Goal: Task Accomplishment & Management: Complete application form

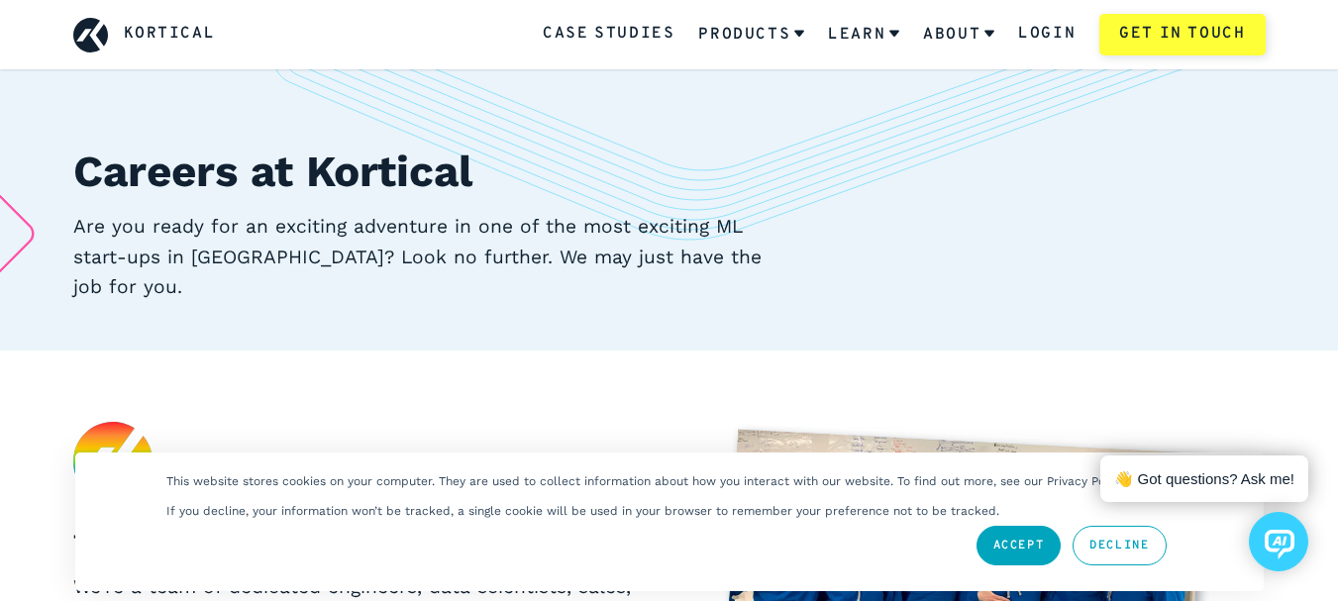
scroll to position [99, 0]
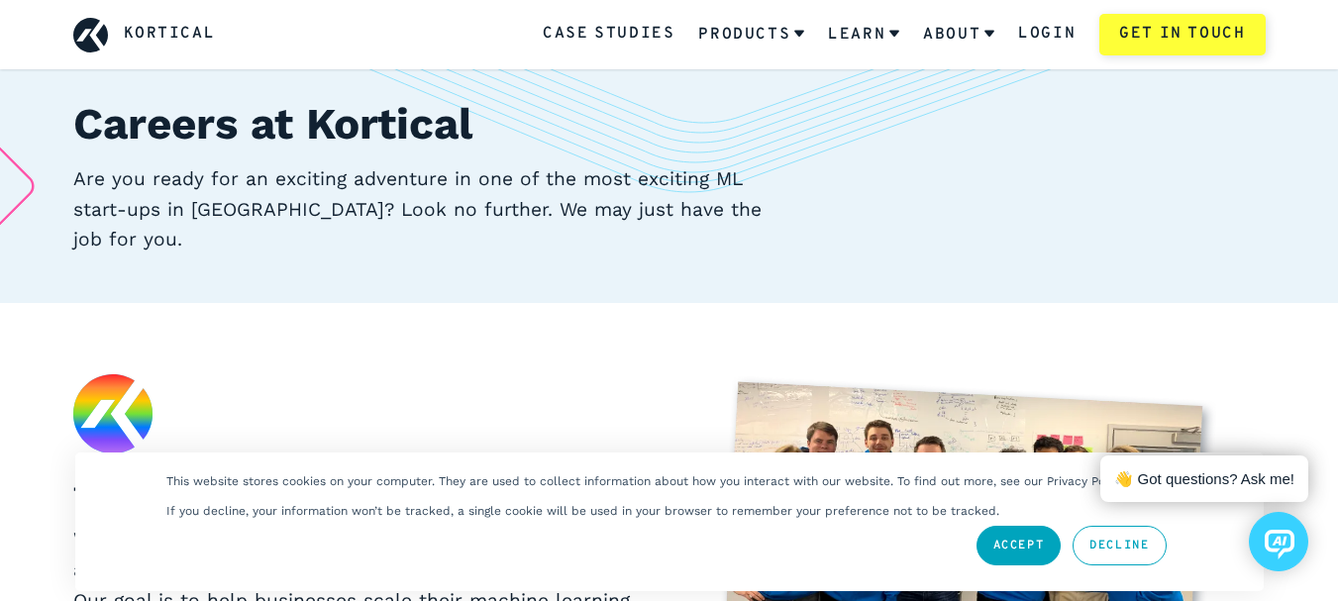
click at [1041, 534] on link "Accept" at bounding box center [1019, 546] width 85 height 40
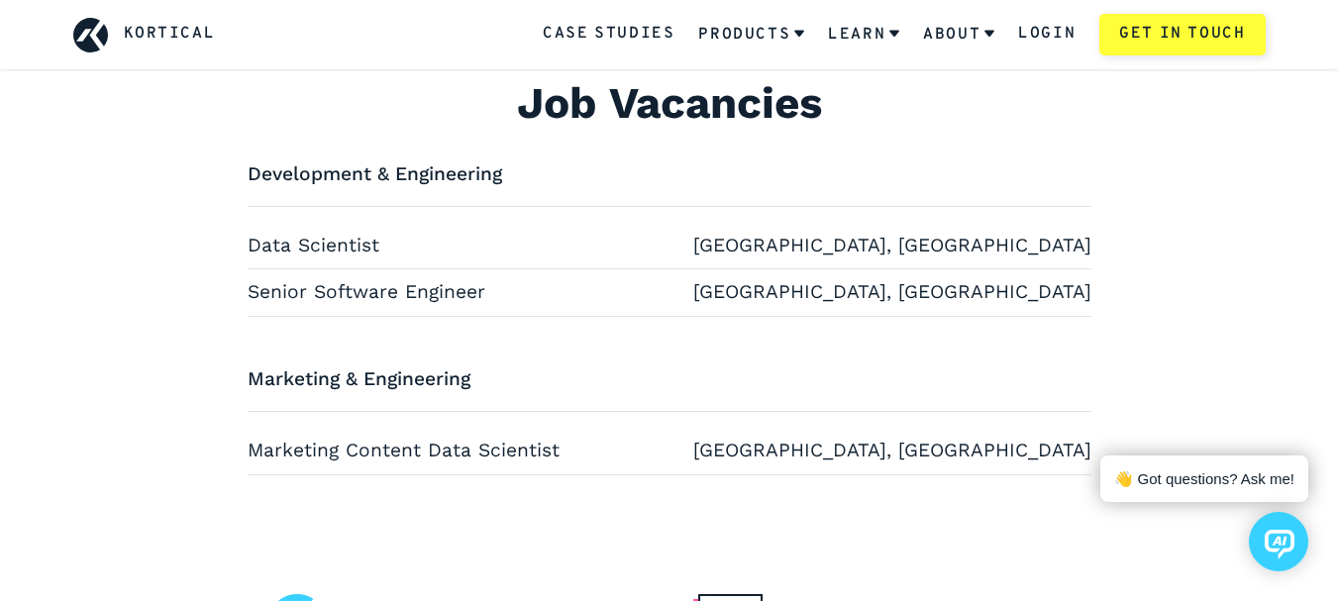
scroll to position [793, 0]
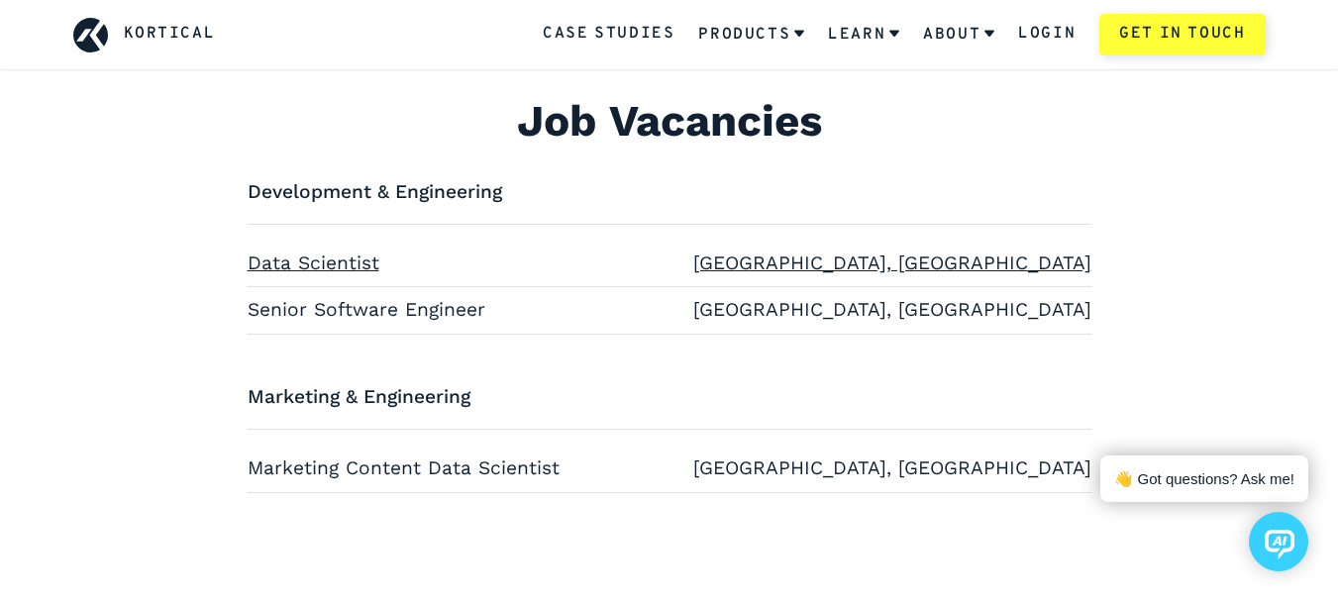
click at [340, 249] on link "Data Scientist [GEOGRAPHIC_DATA], [GEOGRAPHIC_DATA]" at bounding box center [670, 264] width 844 height 31
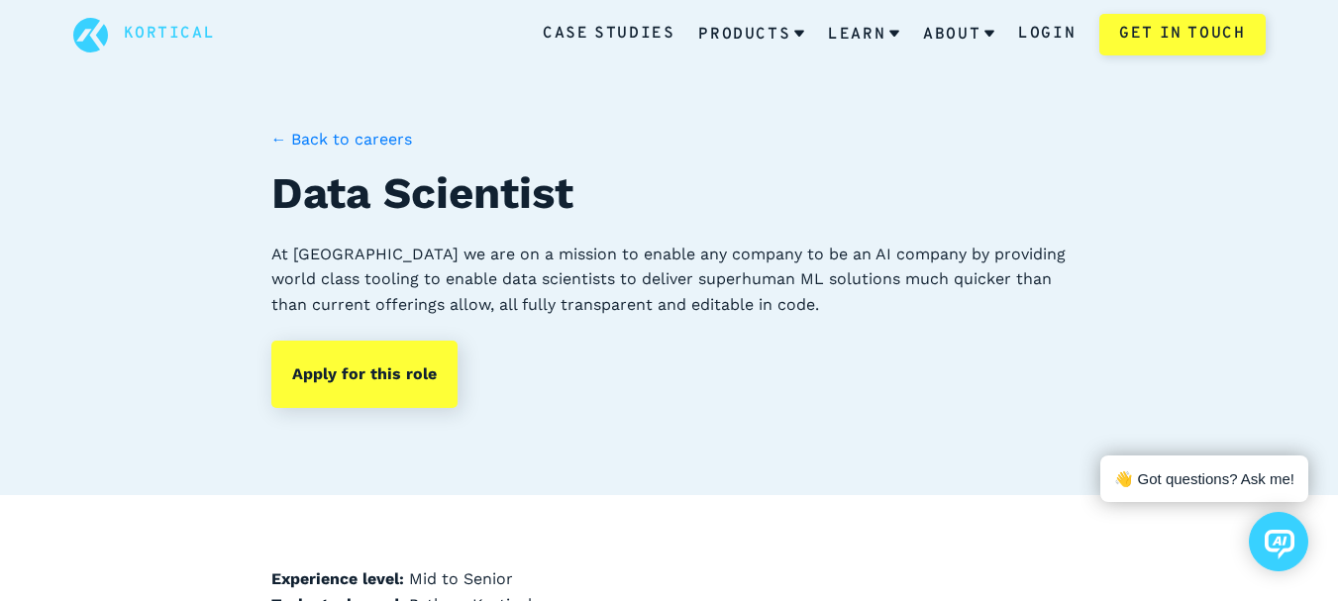
click at [292, 133] on span "Back to careers" at bounding box center [351, 139] width 121 height 19
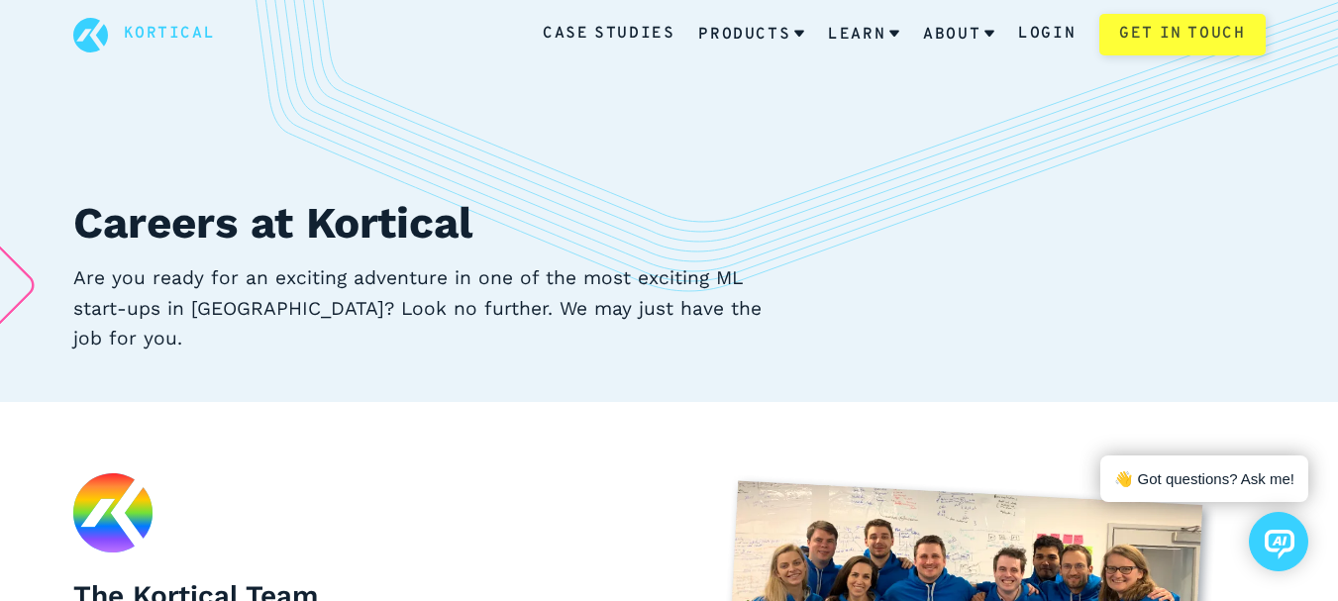
click at [1183, 41] on link "Get in touch" at bounding box center [1182, 35] width 165 height 42
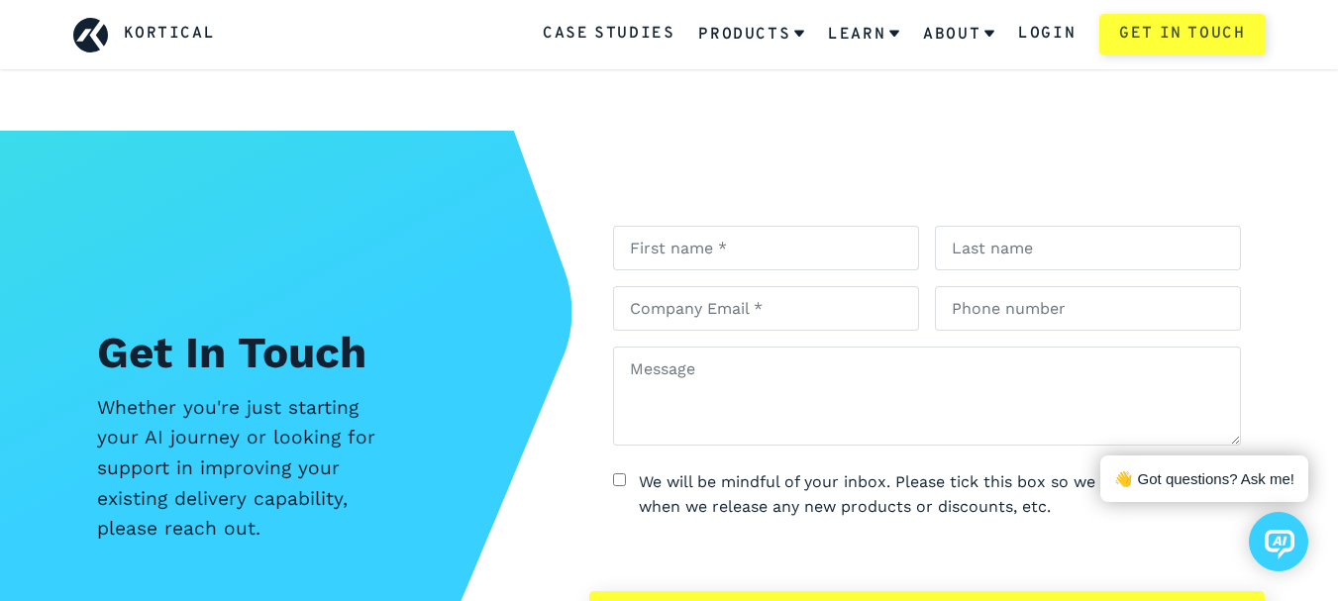
scroll to position [2136, 0]
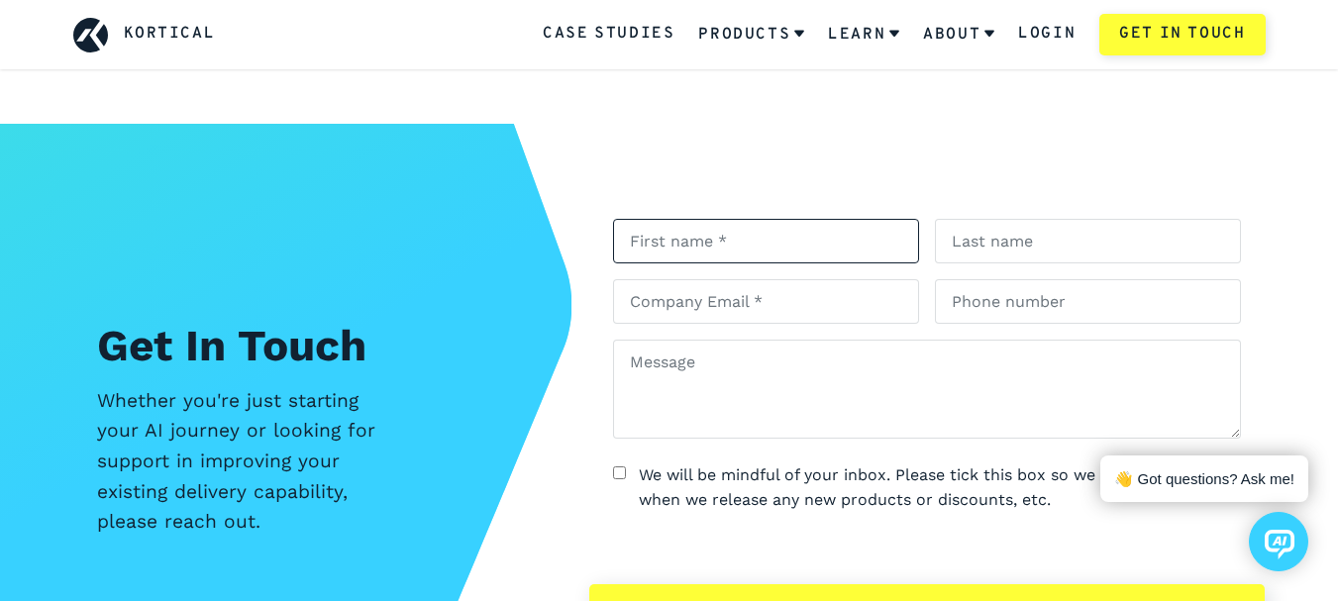
click at [832, 219] on input "text" at bounding box center [766, 241] width 306 height 45
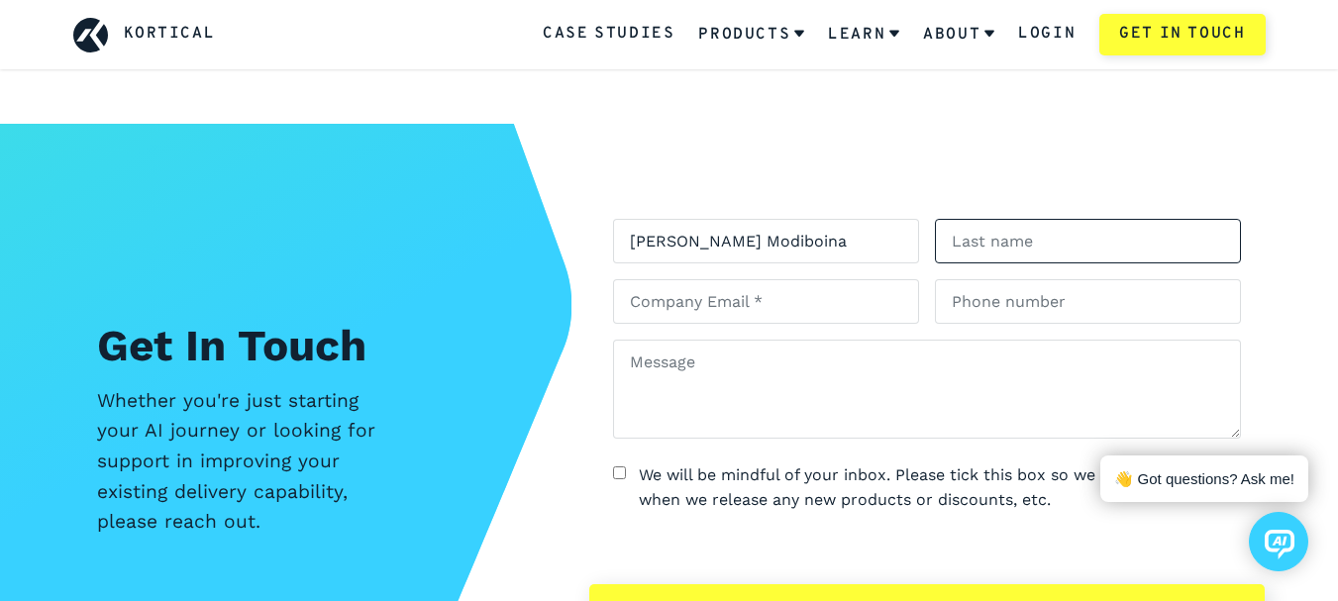
click at [1114, 219] on input "text" at bounding box center [1088, 241] width 306 height 45
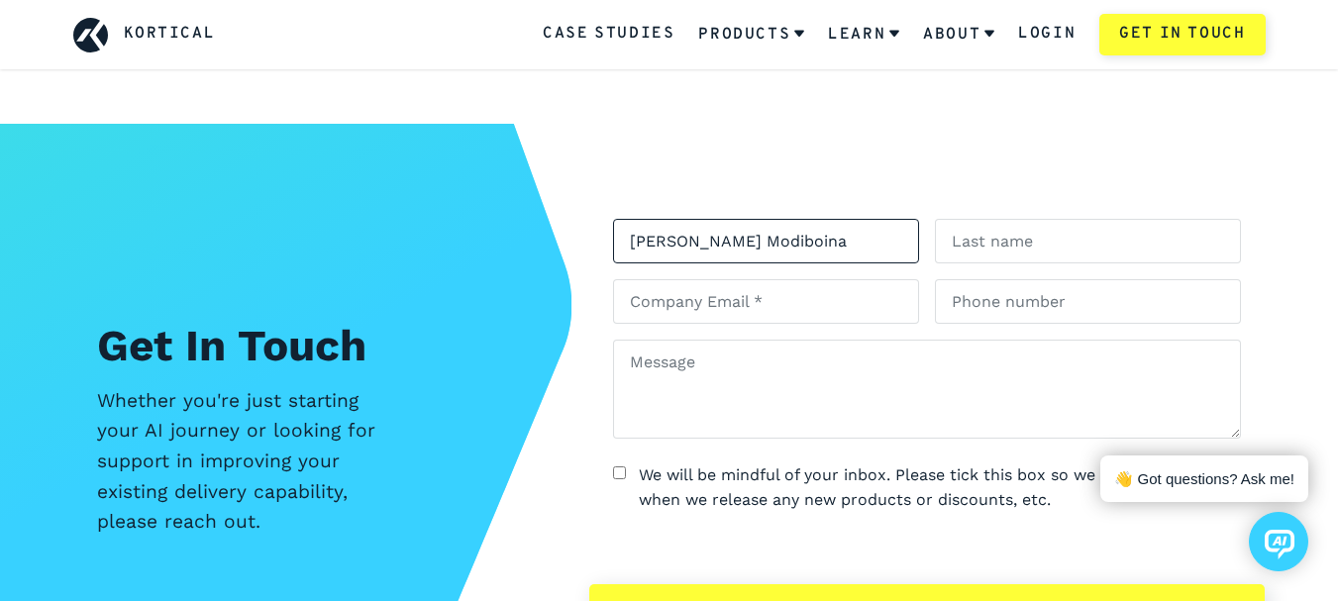
drag, startPoint x: 784, startPoint y: 203, endPoint x: 695, endPoint y: 204, distance: 89.2
click at [695, 219] on input "[PERSON_NAME] Modiboina" at bounding box center [766, 241] width 306 height 45
type input "[PERSON_NAME]"
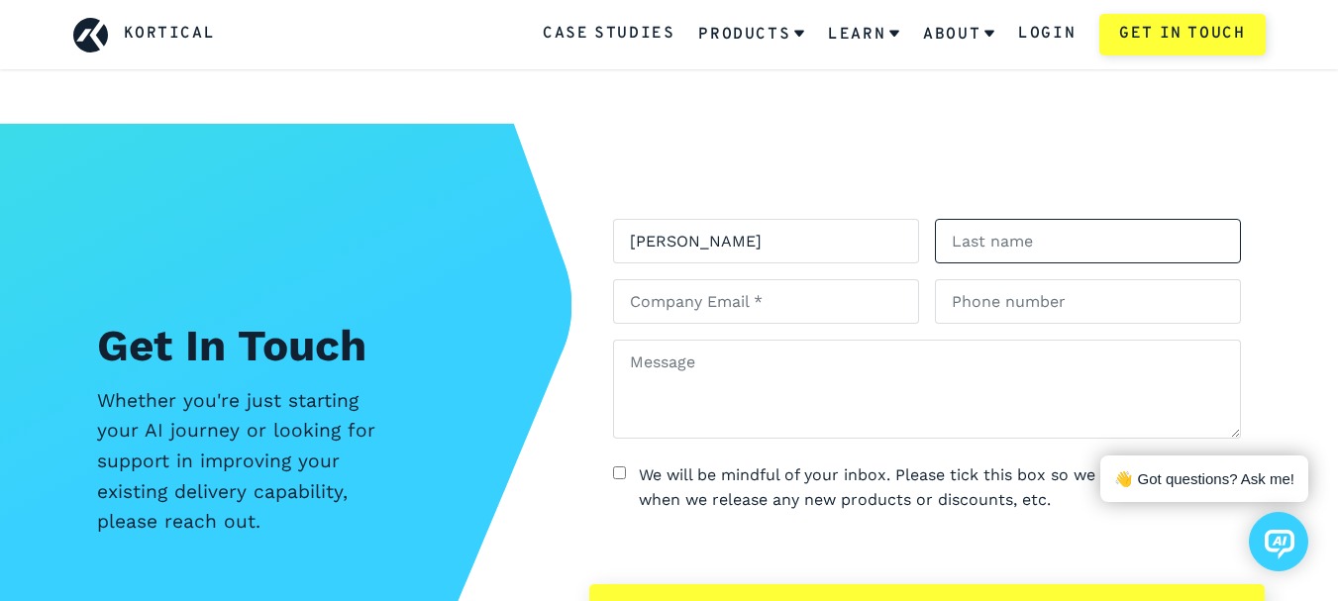
click at [1028, 219] on input "text" at bounding box center [1088, 241] width 306 height 45
paste input "Modiboina"
type input "Modiboina"
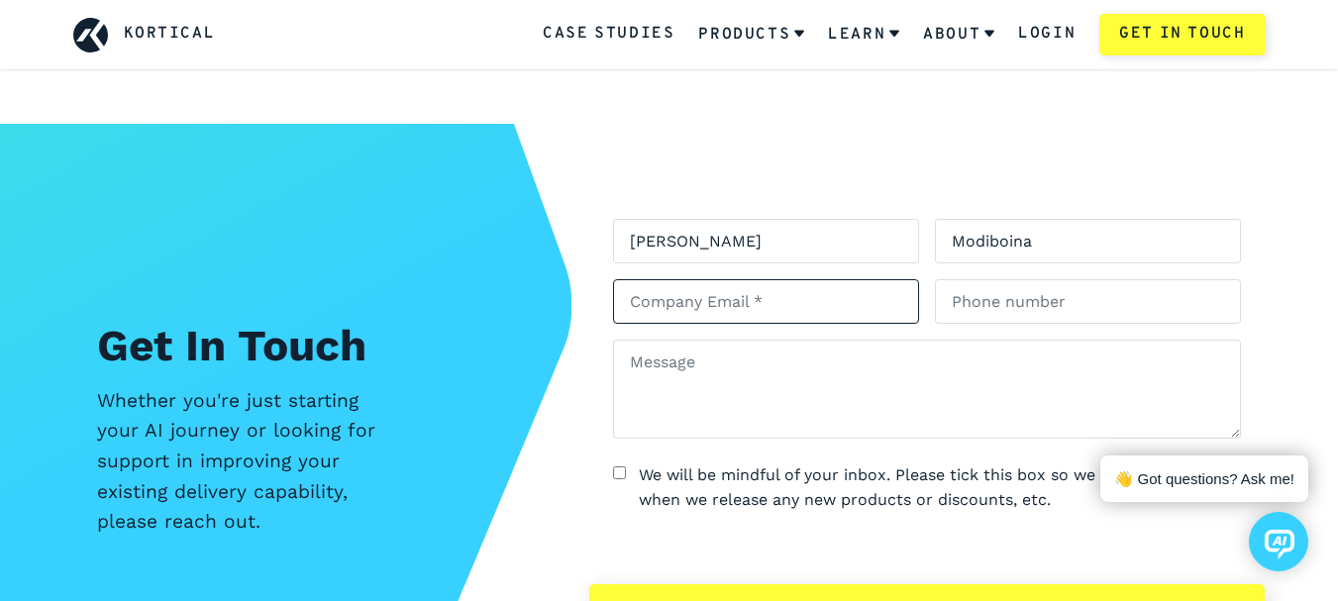
click at [767, 279] on input "email" at bounding box center [766, 301] width 306 height 45
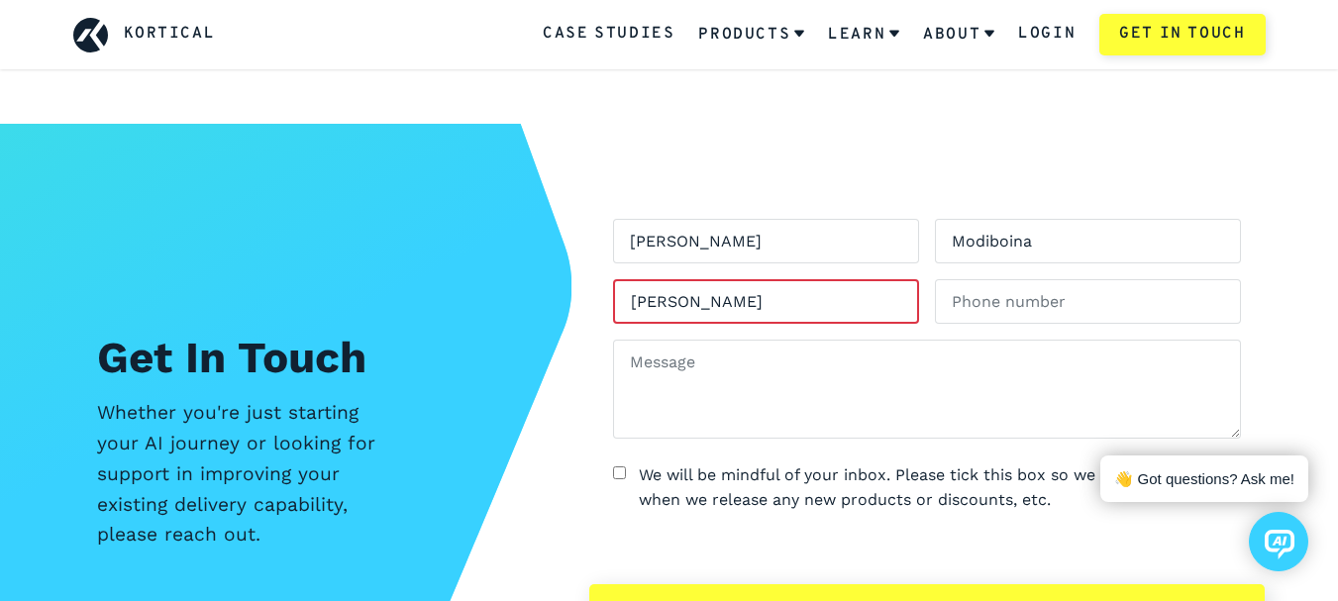
type input "[PERSON_NAME][EMAIL_ADDRESS][DOMAIN_NAME]"
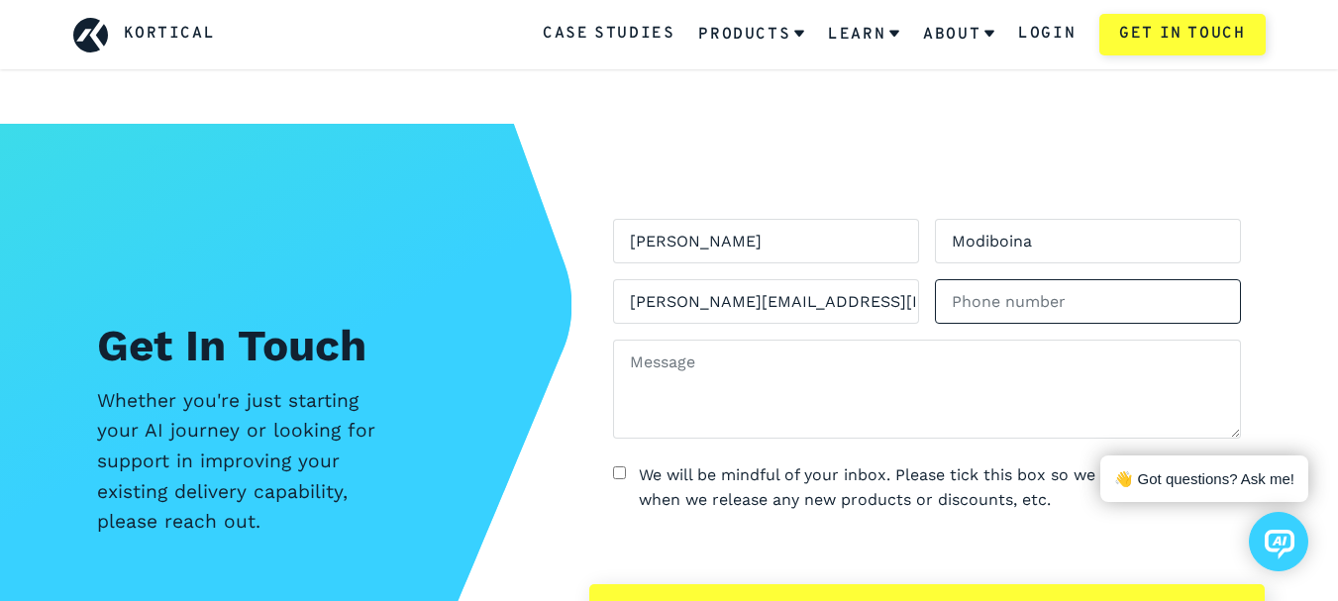
click at [1028, 279] on input "tel" at bounding box center [1088, 301] width 306 height 45
type input "07776635412"
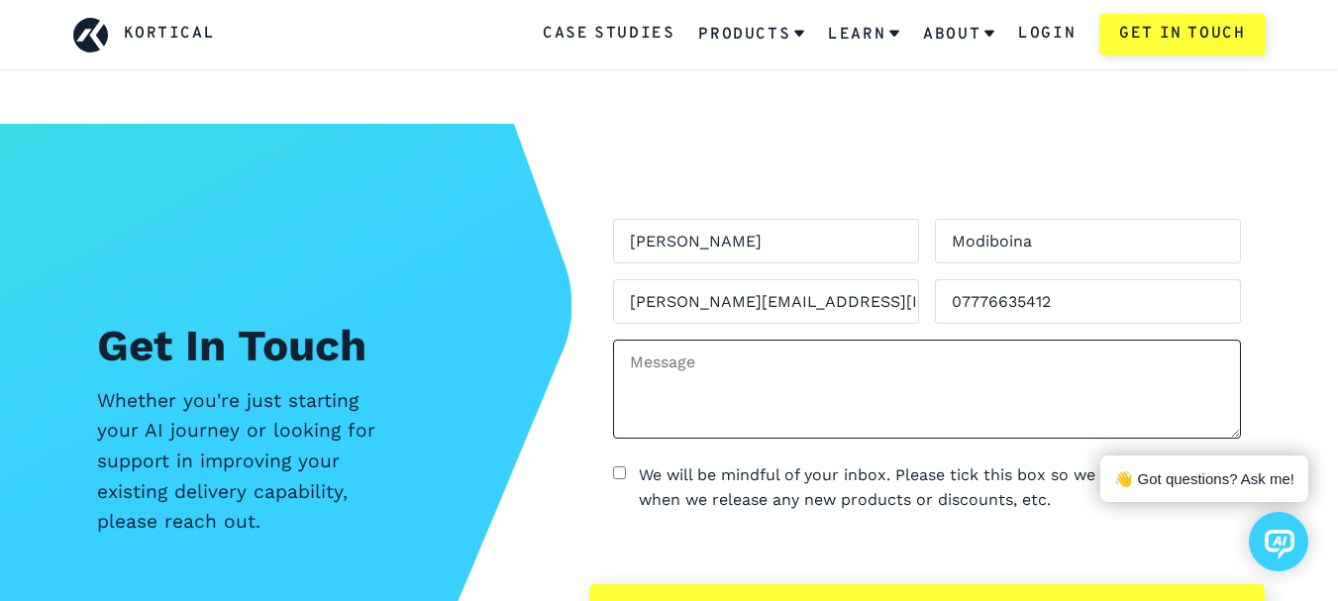
click at [881, 340] on textarea at bounding box center [927, 389] width 628 height 99
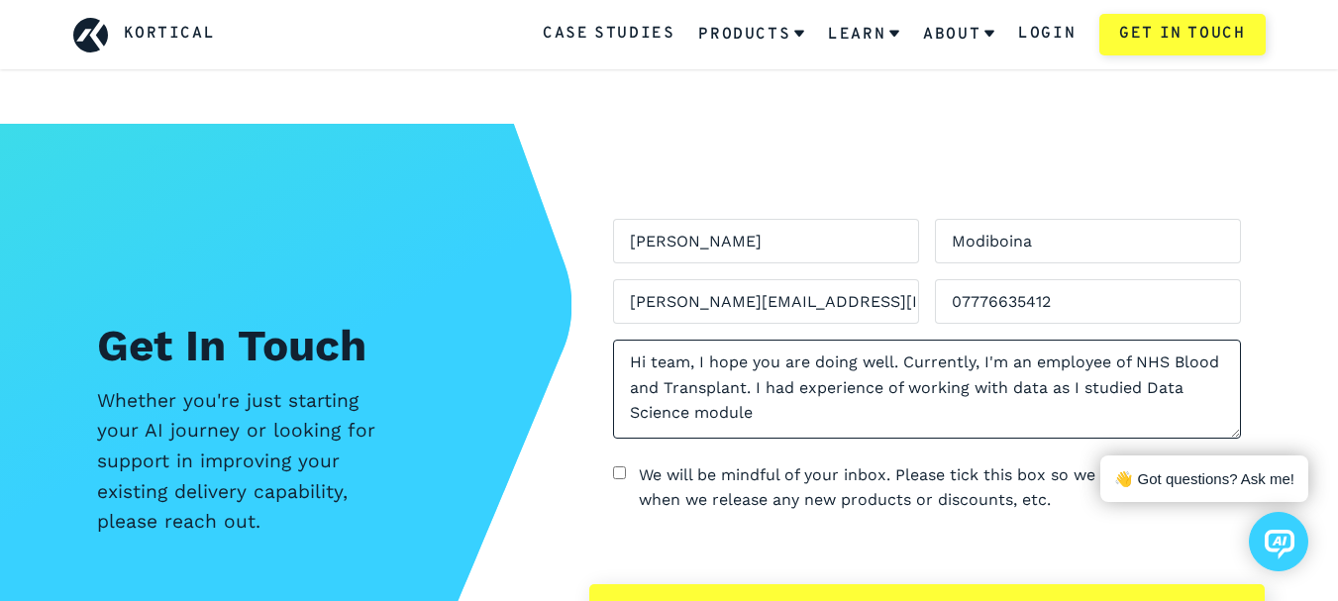
click at [1141, 354] on textarea "Hi team, I hope you are doing well. Currently, I'm an employee of NHS Blood and…" at bounding box center [927, 389] width 628 height 99
click at [792, 376] on textarea "Hi team, I hope you are doing well. Currently, I'm an employee of NHS Blood and…" at bounding box center [927, 389] width 628 height 99
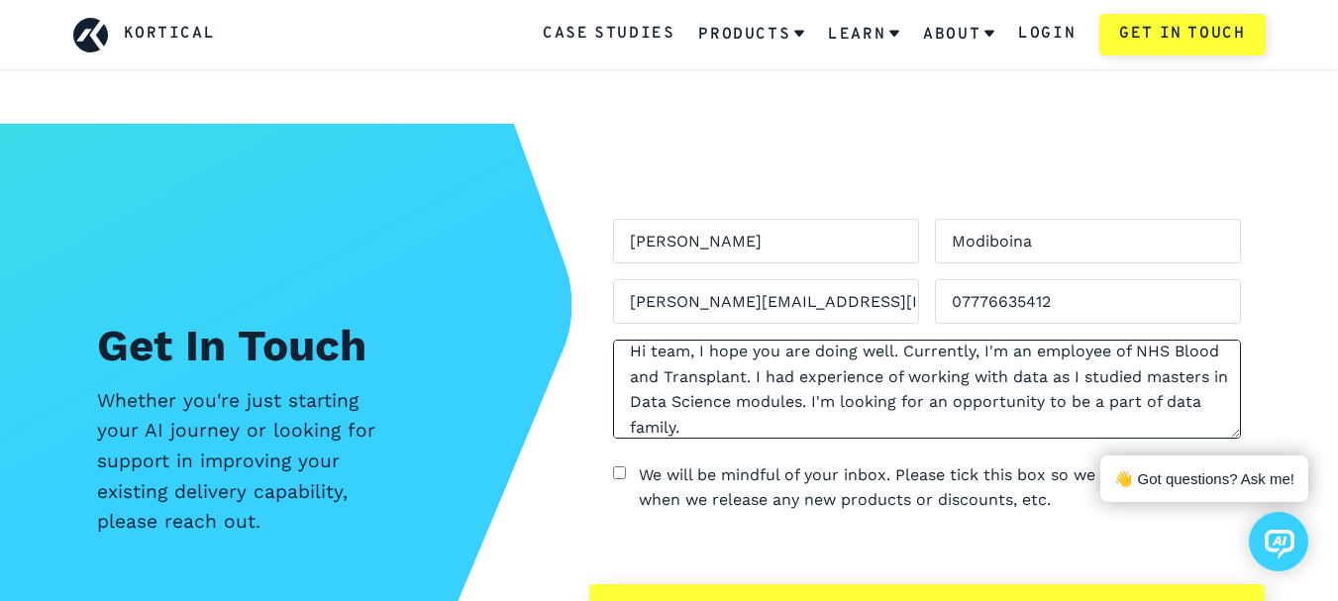
scroll to position [0, 0]
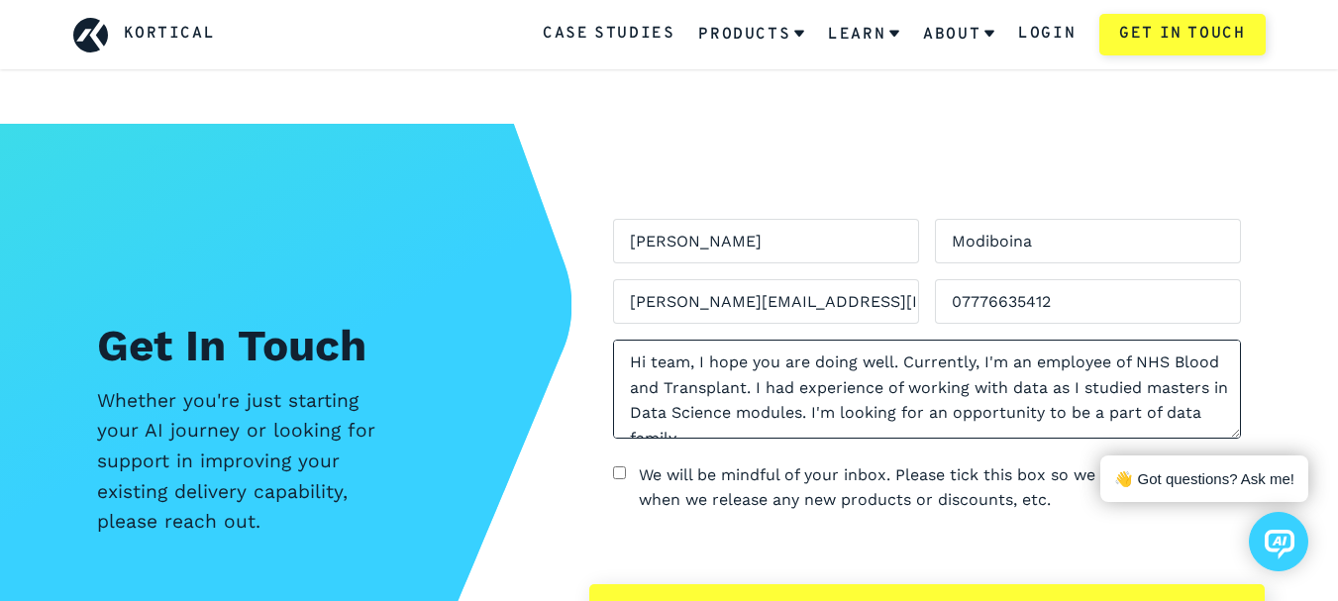
click at [812, 347] on textarea "Hi team, I hope you are doing well. Currently, I'm an employee of NHS Blood and…" at bounding box center [927, 389] width 628 height 99
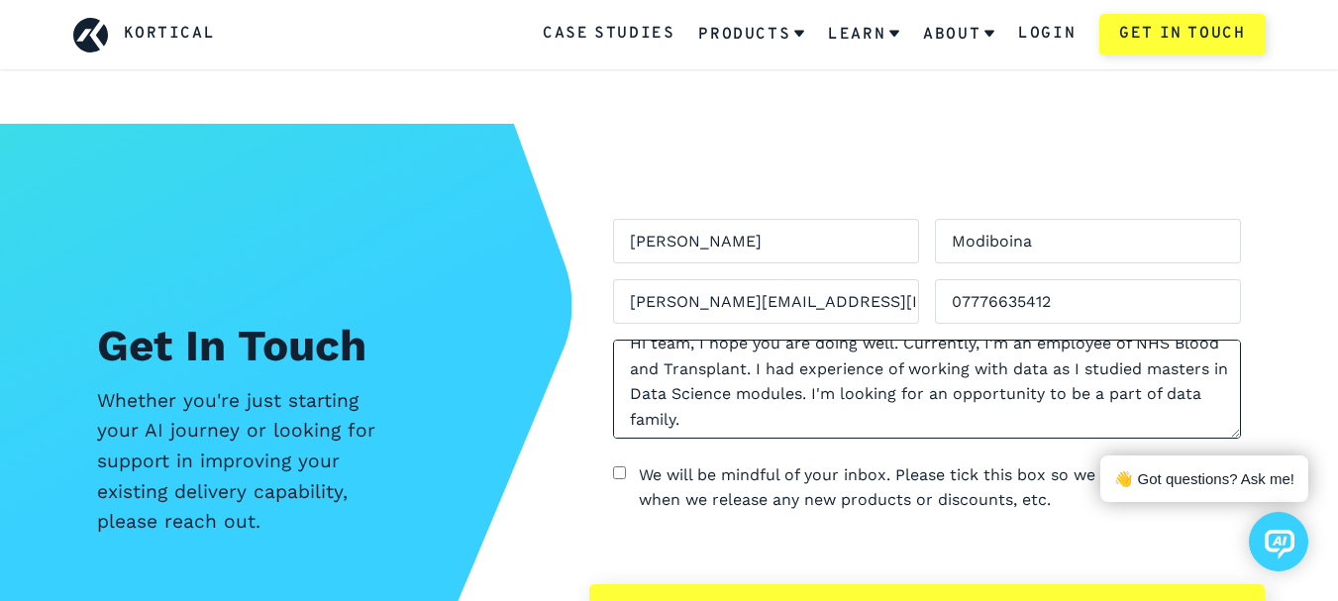
scroll to position [23, 0]
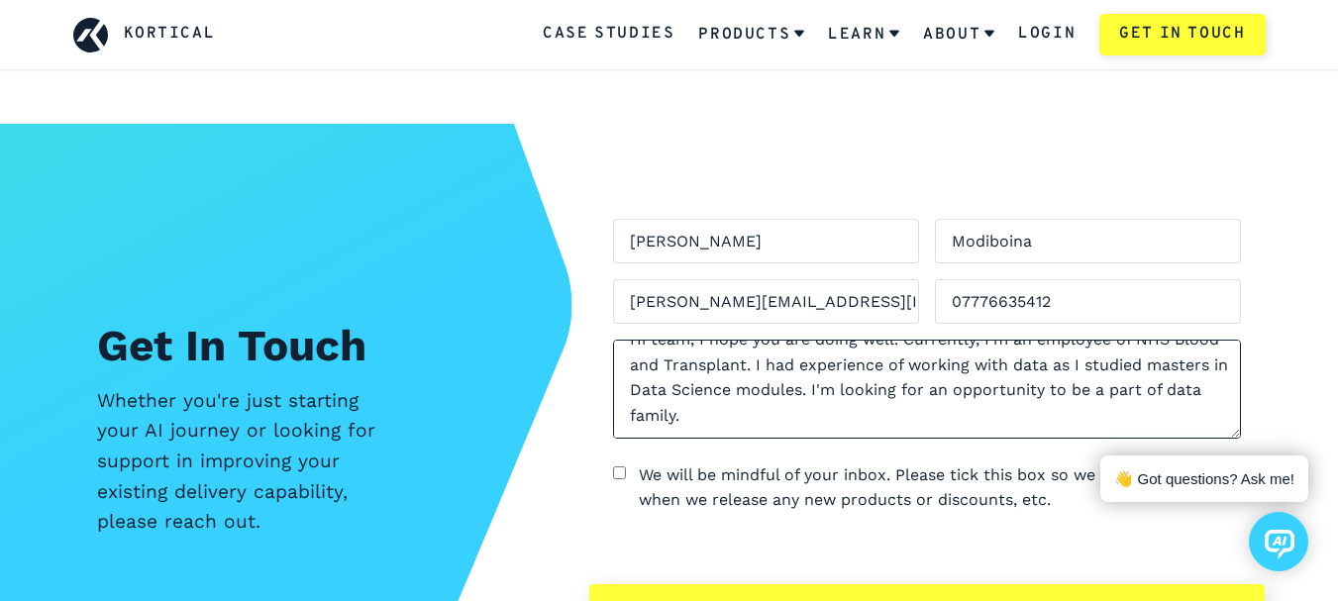
click at [1146, 340] on textarea "Hi team, I hope you are doing well. Currently, I'm an employee of NHS Blood and…" at bounding box center [927, 389] width 628 height 99
click at [652, 353] on textarea "Hi team, I hope you are doing well. Currently, I'm an employee of NHS Blood and…" at bounding box center [927, 389] width 628 height 99
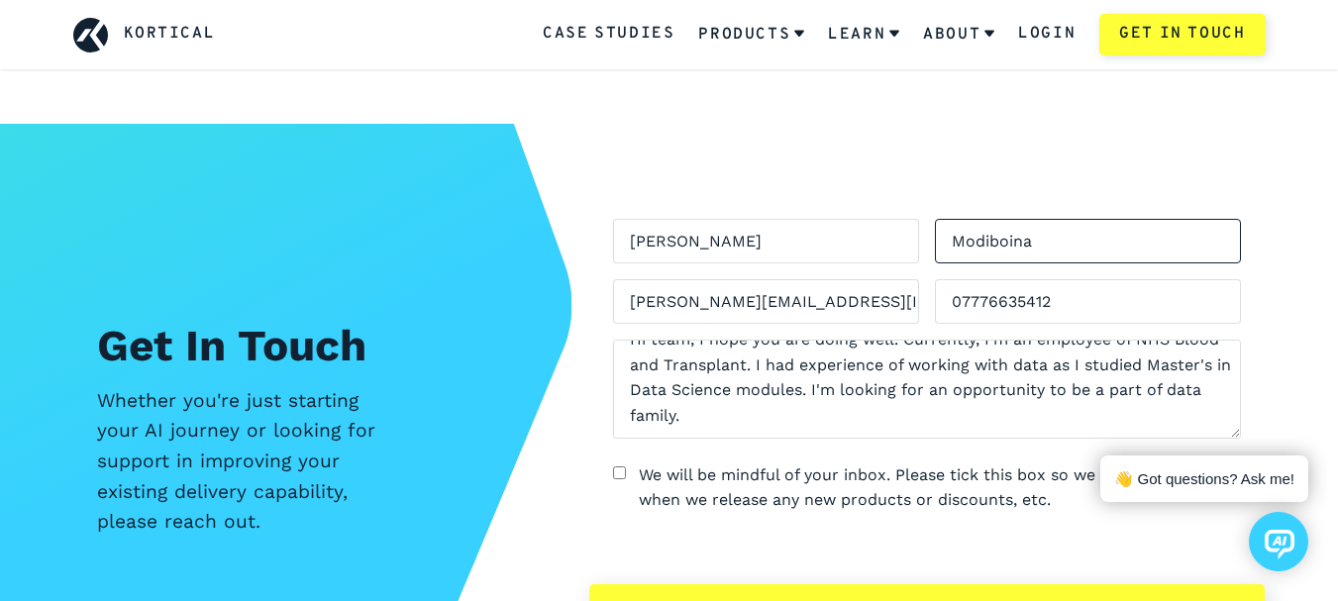
click at [1001, 219] on input "Modiboina" at bounding box center [1088, 241] width 306 height 45
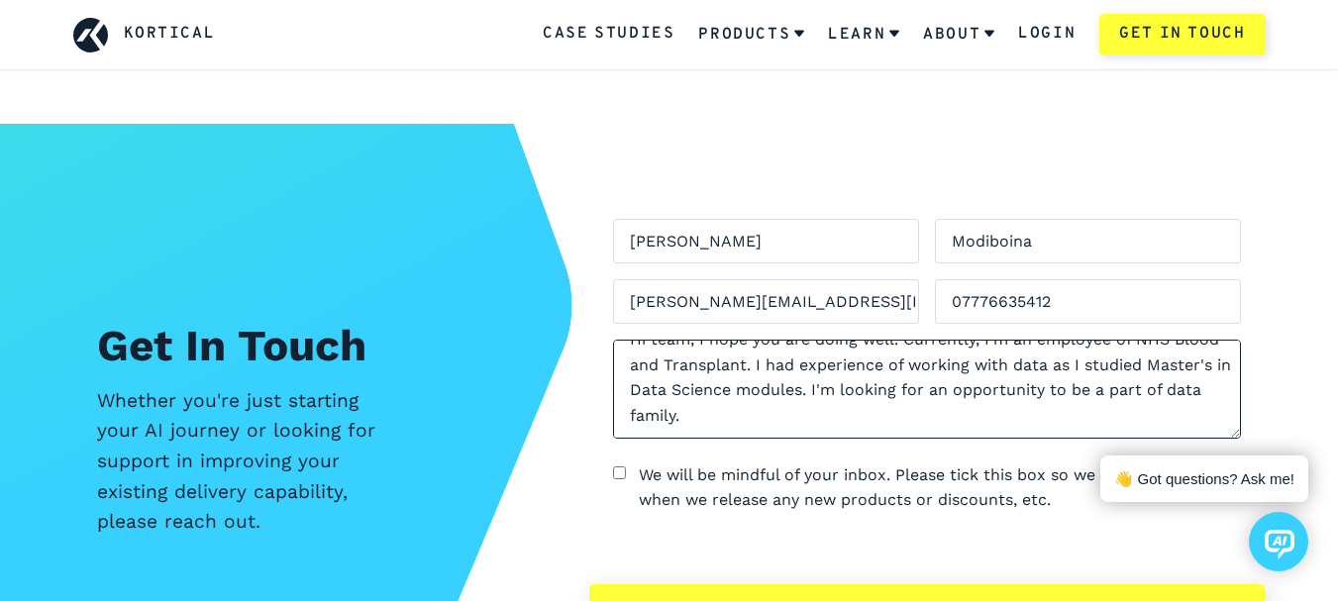
click at [1184, 349] on textarea "Hi team, I hope you are doing well. Currently, I'm an employee of NHS Blood and…" at bounding box center [927, 389] width 628 height 99
click at [873, 379] on textarea "Hi team, I hope you are doing well. Currently, I'm an employee of NHS Blood and…" at bounding box center [927, 389] width 628 height 99
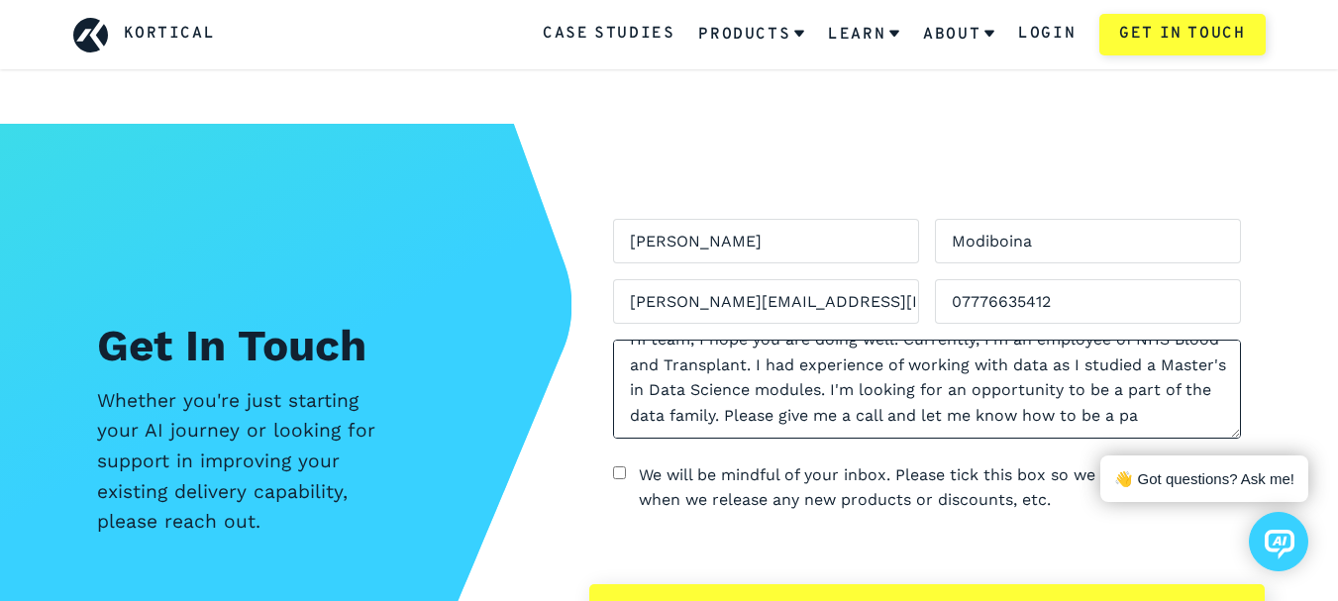
scroll to position [36, 0]
click at [1189, 361] on textarea "Hi team, I hope you are doing well. Currently, I'm an employee of NHS Blood and…" at bounding box center [927, 389] width 628 height 99
click at [774, 384] on textarea "Hi team, I hope you are doing well. Currently, I'm an employee of NHS Blood and…" at bounding box center [927, 389] width 628 height 99
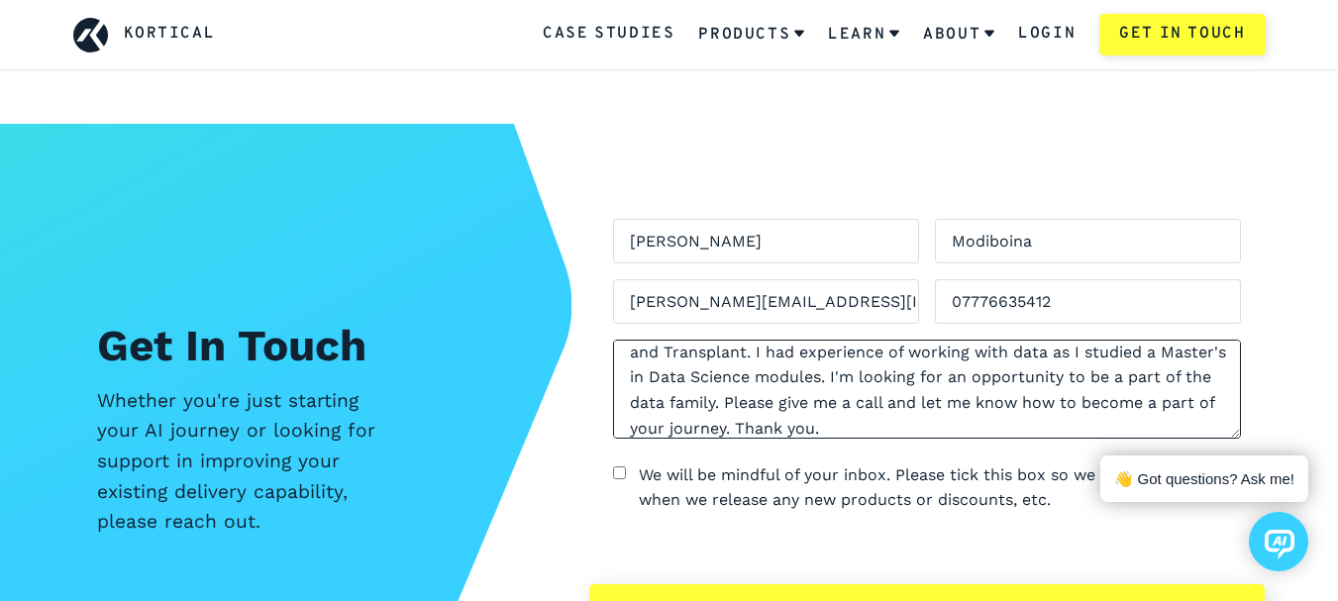
click at [800, 385] on textarea "Hi team, I hope you are doing well. Currently, I'm an employee of NHS Blood and…" at bounding box center [927, 389] width 628 height 99
click at [873, 388] on textarea "Hi team, I hope you are doing well. Currently, I'm an employee of NHS Blood and…" at bounding box center [927, 389] width 628 height 99
type textarea "Hi team, I hope you are doing well. Currently, I'm an employee of NHS Blood and…"
click at [1107, 388] on textarea "Hi team, I hope you are doing well. Currently, I'm an employee of NHS Blood and…" at bounding box center [927, 389] width 628 height 99
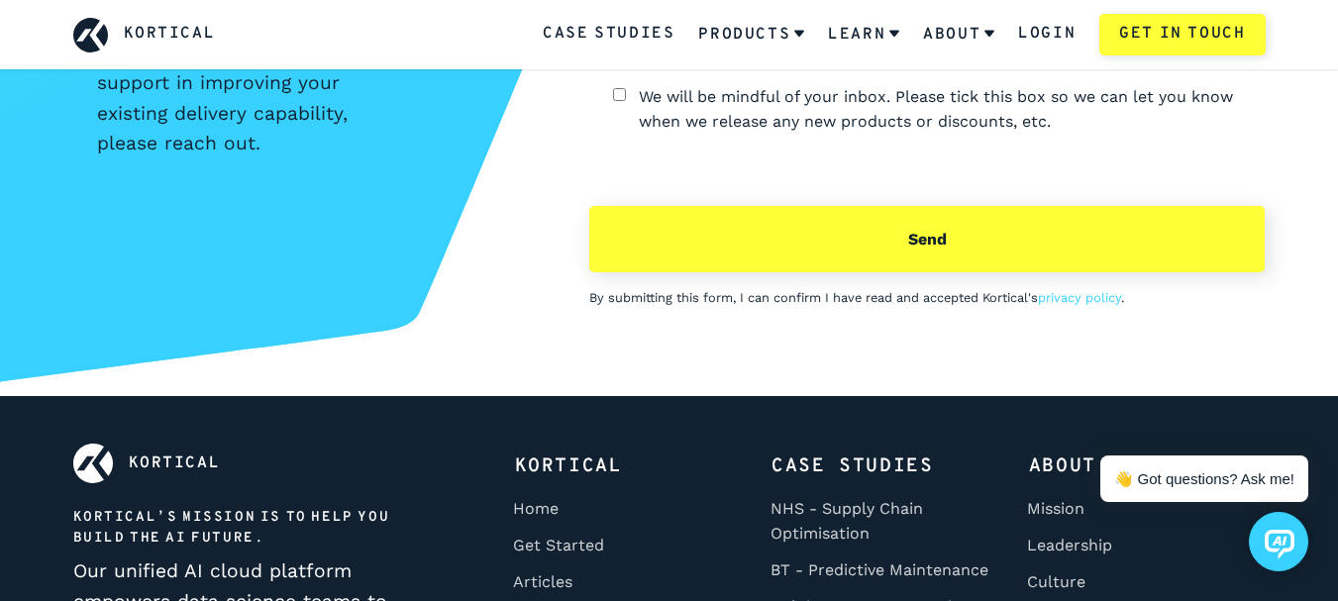
scroll to position [2532, 0]
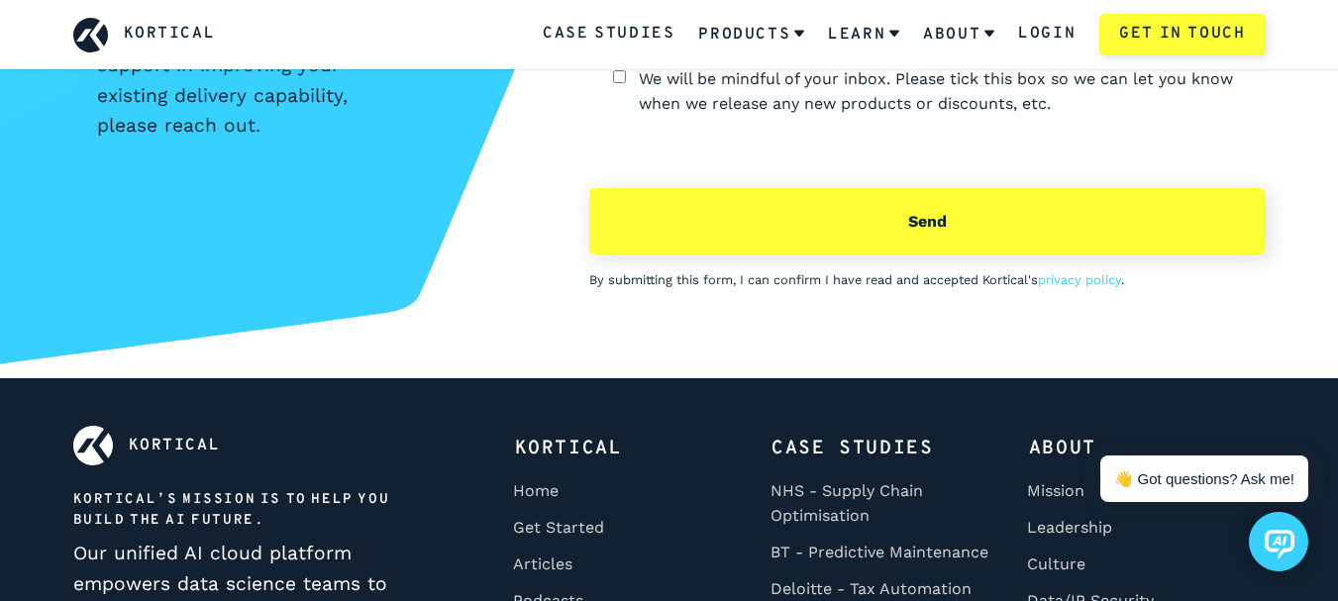
click at [866, 196] on button "send" at bounding box center [927, 221] width 676 height 67
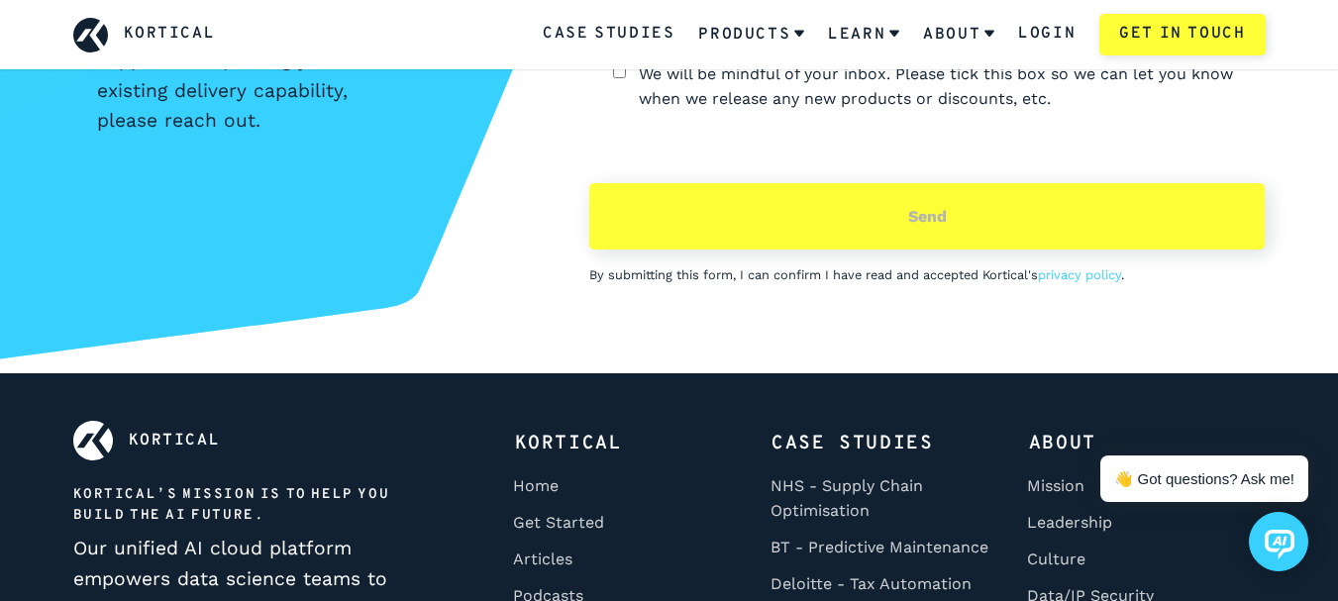
scroll to position [2531, 0]
